Goal: Task Accomplishment & Management: Manage account settings

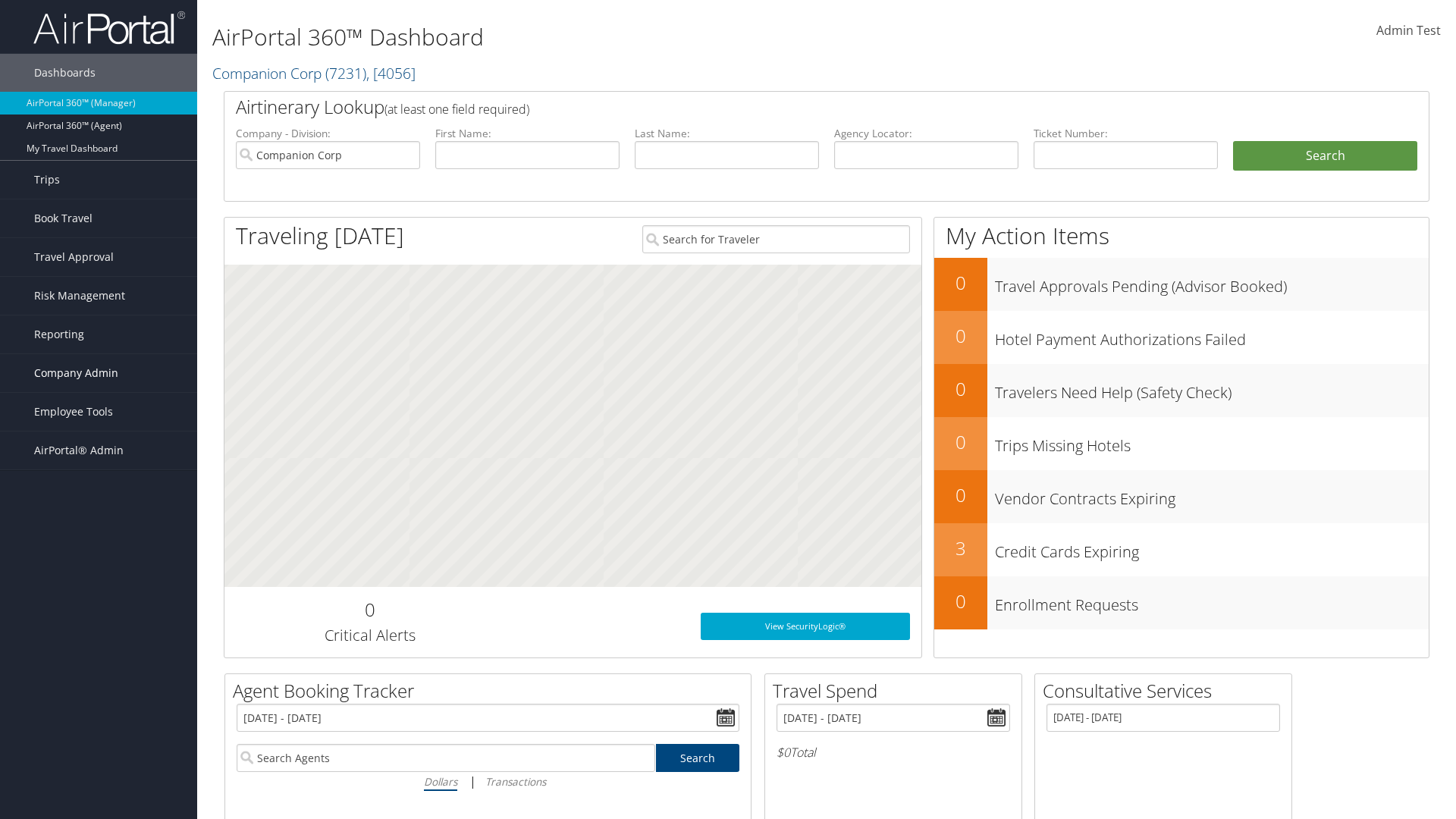
click at [98, 373] on span "Company Admin" at bounding box center [76, 373] width 84 height 38
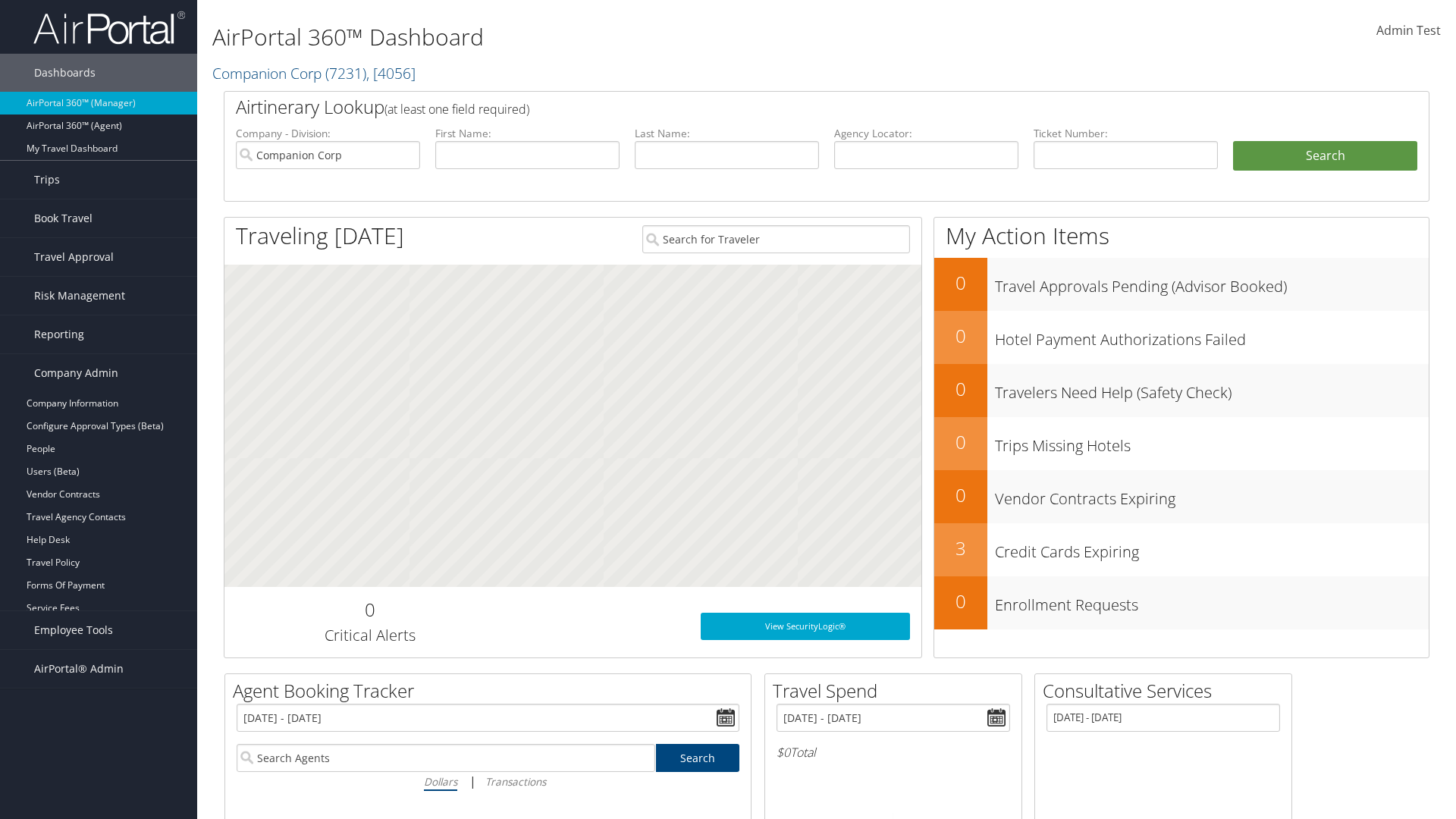
click at [98, 653] on link "Report Settings" at bounding box center [98, 653] width 197 height 23
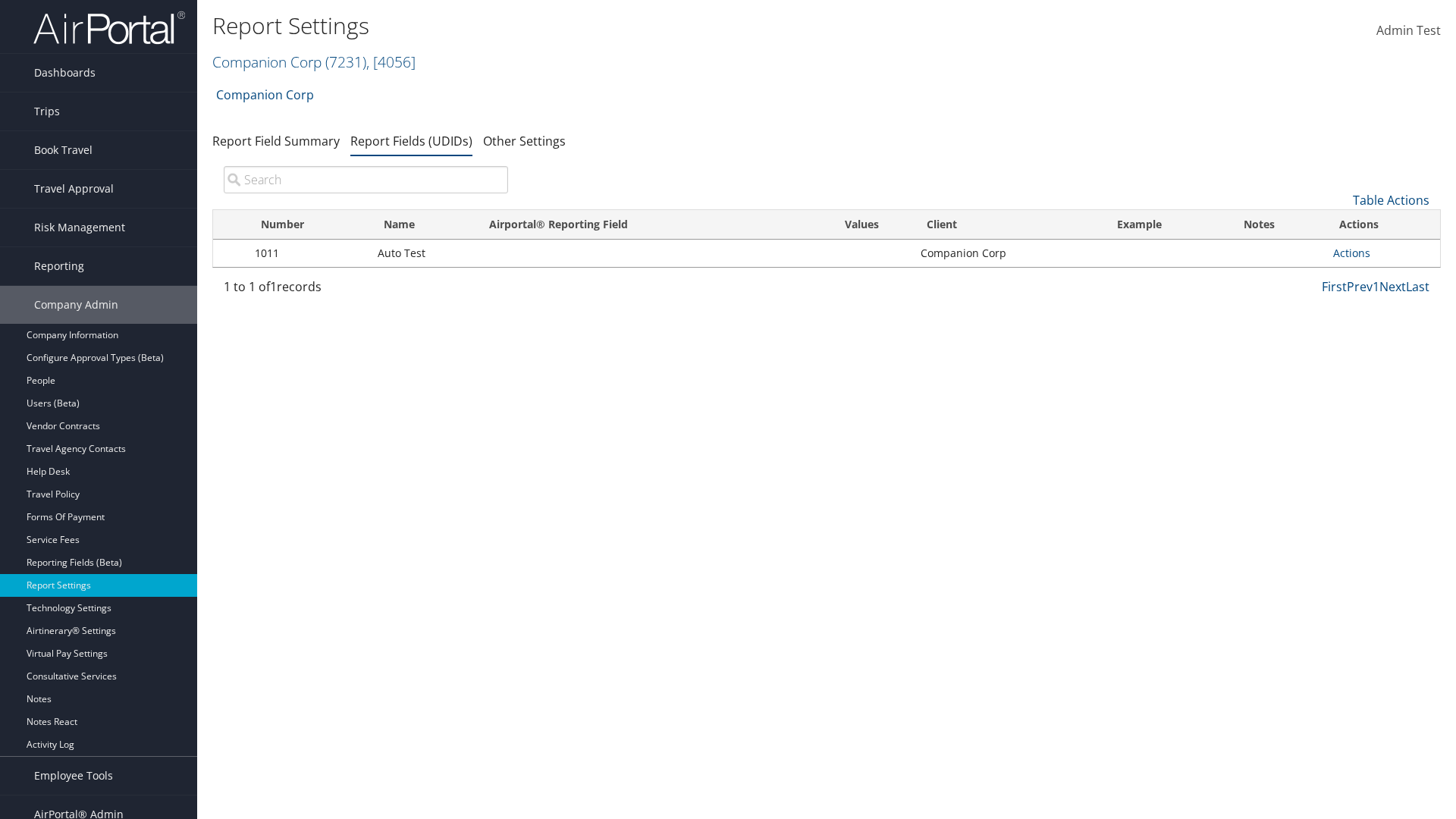
click at [366, 180] on input "search" at bounding box center [366, 179] width 285 height 27
type input "Auto Test"
click at [1382, 253] on td "Actions Update Report Field Values Upload Report Field Values Edit Delete" at bounding box center [1383, 253] width 114 height 27
